Goal: Information Seeking & Learning: Find contact information

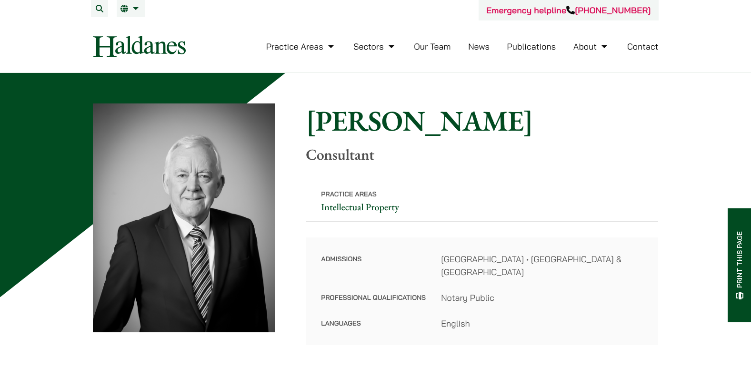
scroll to position [143, 0]
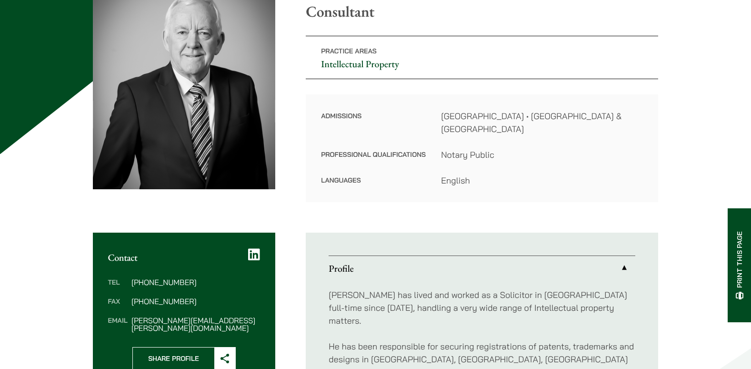
drag, startPoint x: 165, startPoint y: 314, endPoint x: 124, endPoint y: 314, distance: 41.0
click at [124, 316] on dt "Email" at bounding box center [118, 323] width 20 height 15
drag, startPoint x: 129, startPoint y: 312, endPoint x: 241, endPoint y: 317, distance: 111.6
click at [241, 317] on div "Tel (852) 2868 1234 Fax (852) 2845 1637 Email tim.hancock@haldanes.com" at bounding box center [184, 305] width 183 height 84
copy dl "tim.hancock@haldanes.com"
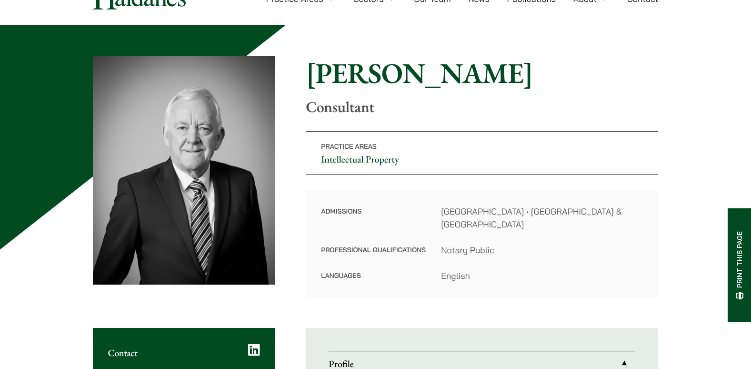
scroll to position [0, 0]
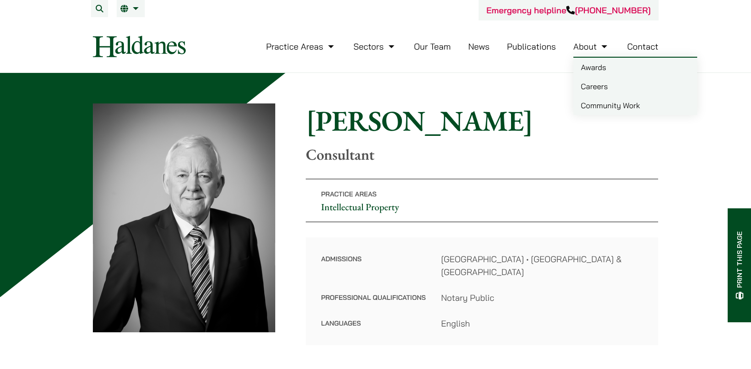
click at [614, 46] on ul "Practice Areas Antitrust and Competition Law Civil Litigation & Dispute Resolut…" at bounding box center [462, 46] width 393 height 20
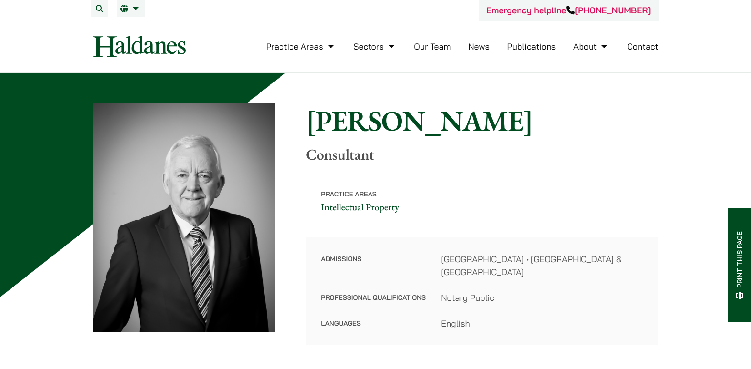
click at [628, 47] on link "Contact" at bounding box center [642, 46] width 31 height 11
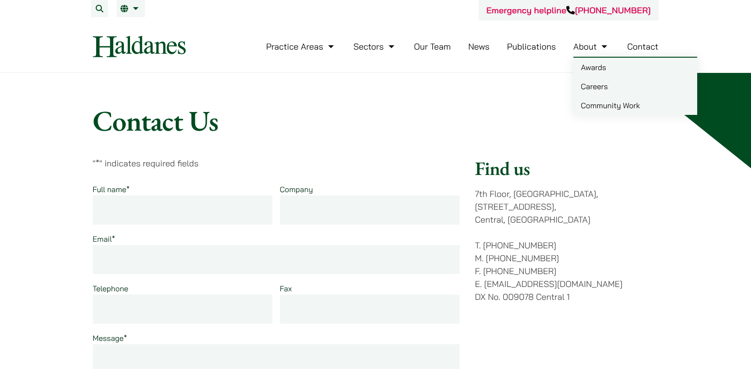
click at [589, 48] on link "About" at bounding box center [592, 46] width 36 height 11
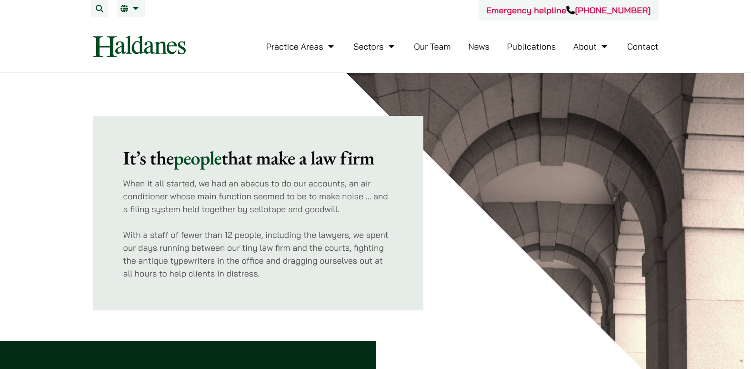
click at [581, 44] on link "About" at bounding box center [592, 46] width 36 height 11
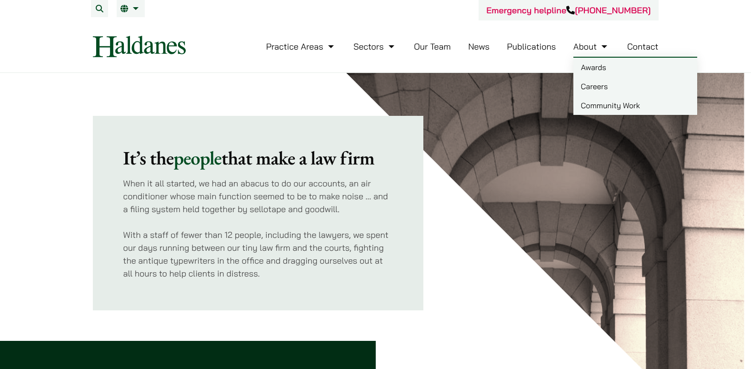
click at [605, 91] on link "Careers" at bounding box center [636, 86] width 124 height 19
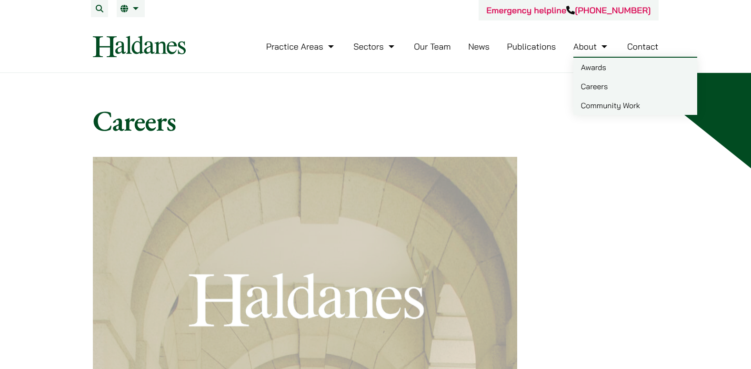
click at [576, 47] on link "About" at bounding box center [592, 46] width 36 height 11
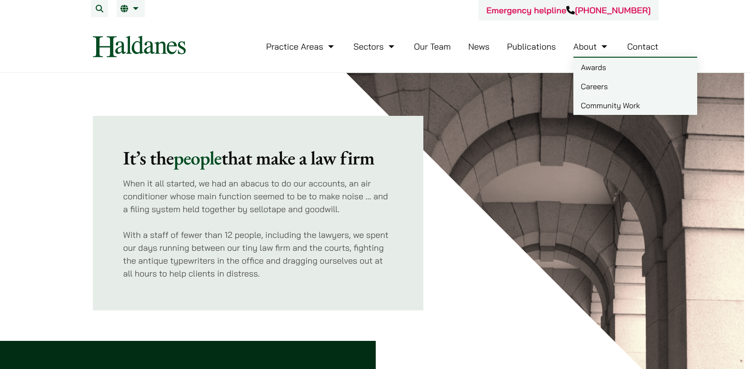
click at [611, 101] on link "Community Work" at bounding box center [636, 105] width 124 height 19
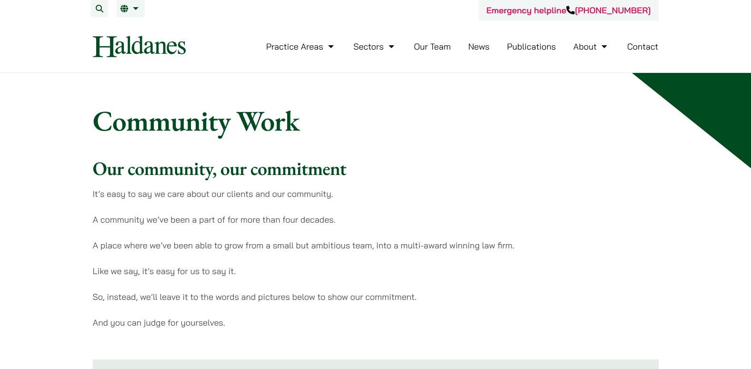
click at [564, 313] on div "It’s easy to say we care about our clients and our community. A community we’ve…" at bounding box center [376, 257] width 566 height 141
click at [527, 47] on link "Publications" at bounding box center [531, 46] width 49 height 11
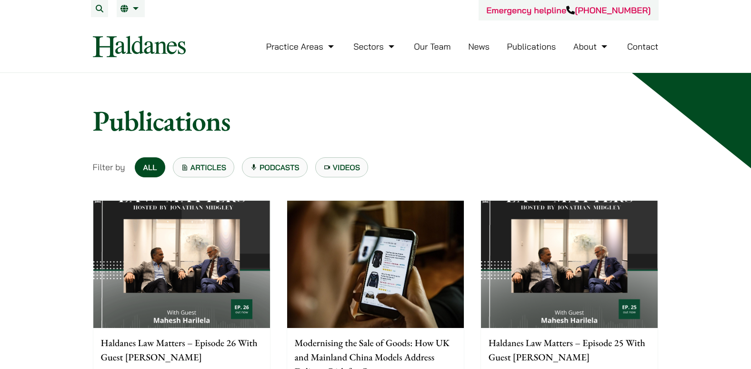
click at [226, 170] on link "Articles" at bounding box center [204, 167] width 62 height 20
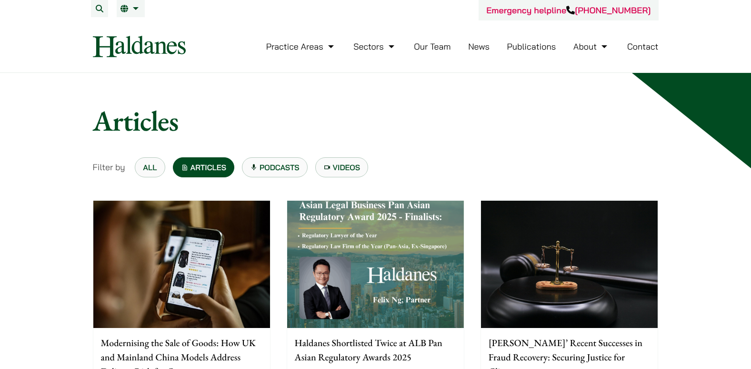
click at [423, 47] on link "Our Team" at bounding box center [432, 46] width 37 height 11
